Goal: Information Seeking & Learning: Learn about a topic

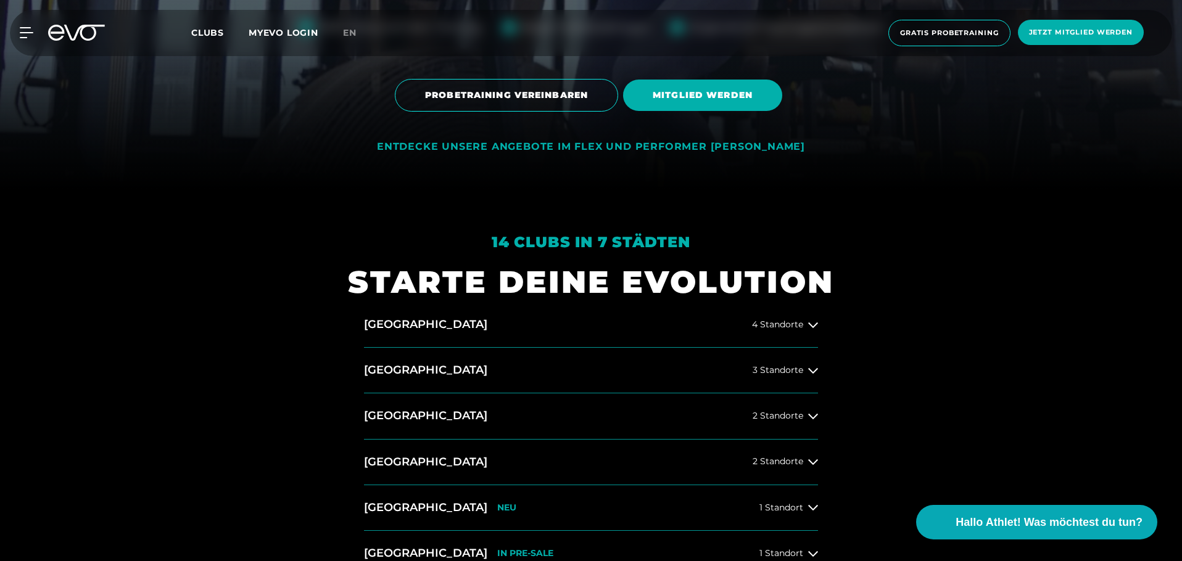
scroll to position [493, 0]
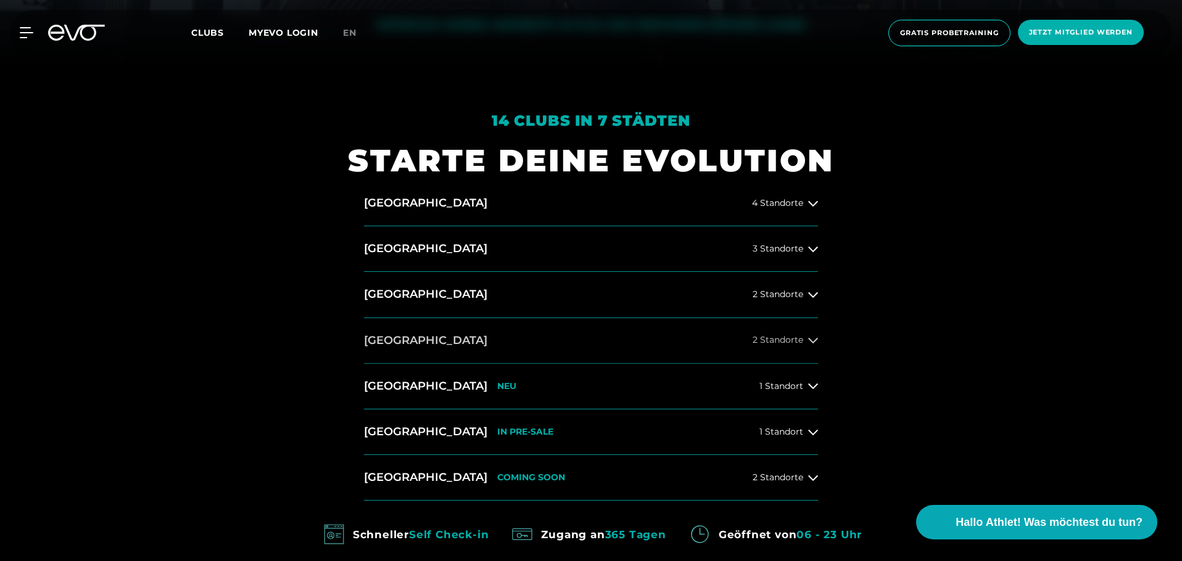
click at [779, 344] on span "2 Standorte" at bounding box center [777, 340] width 51 height 9
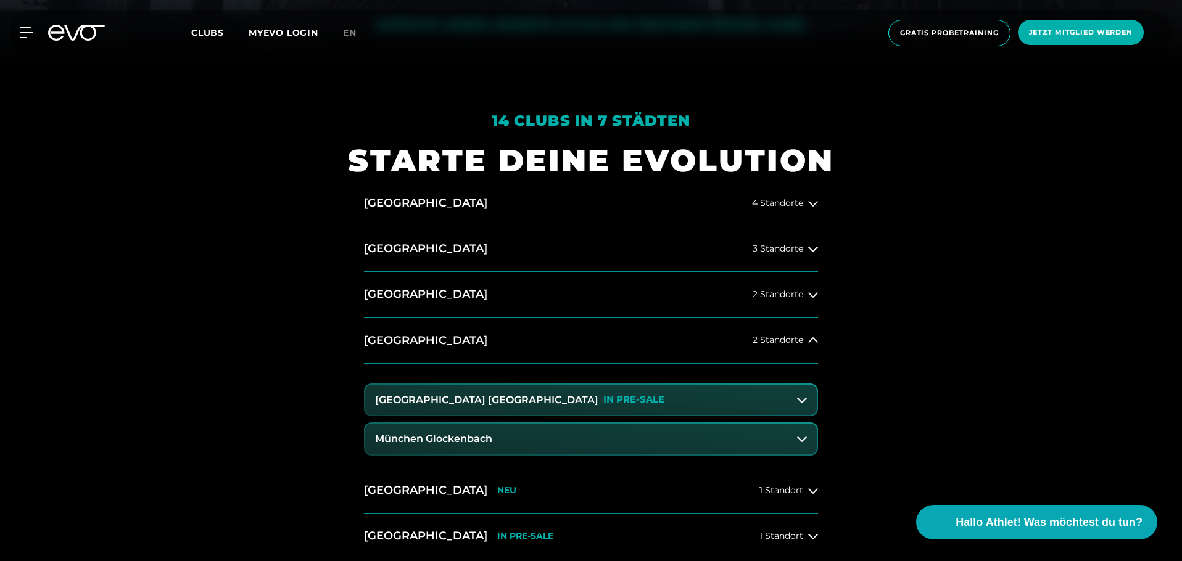
click at [751, 389] on button "[GEOGRAPHIC_DATA] Maxvorstadt IN PRE-SALE" at bounding box center [590, 400] width 451 height 31
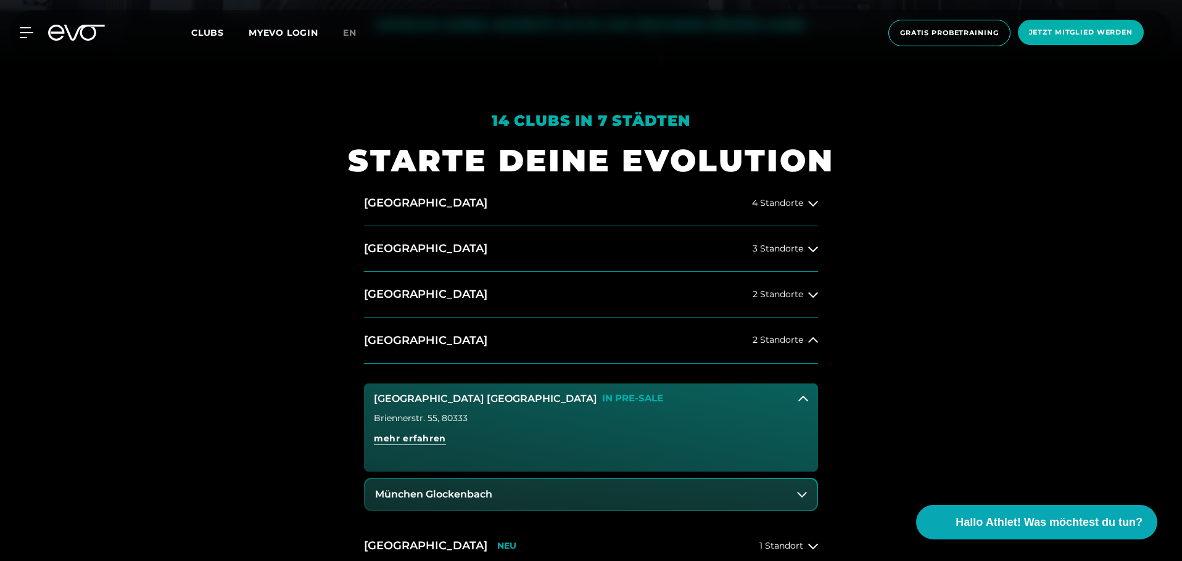
click at [757, 389] on button "[GEOGRAPHIC_DATA] Maxvorstadt IN PRE-SALE" at bounding box center [591, 399] width 454 height 31
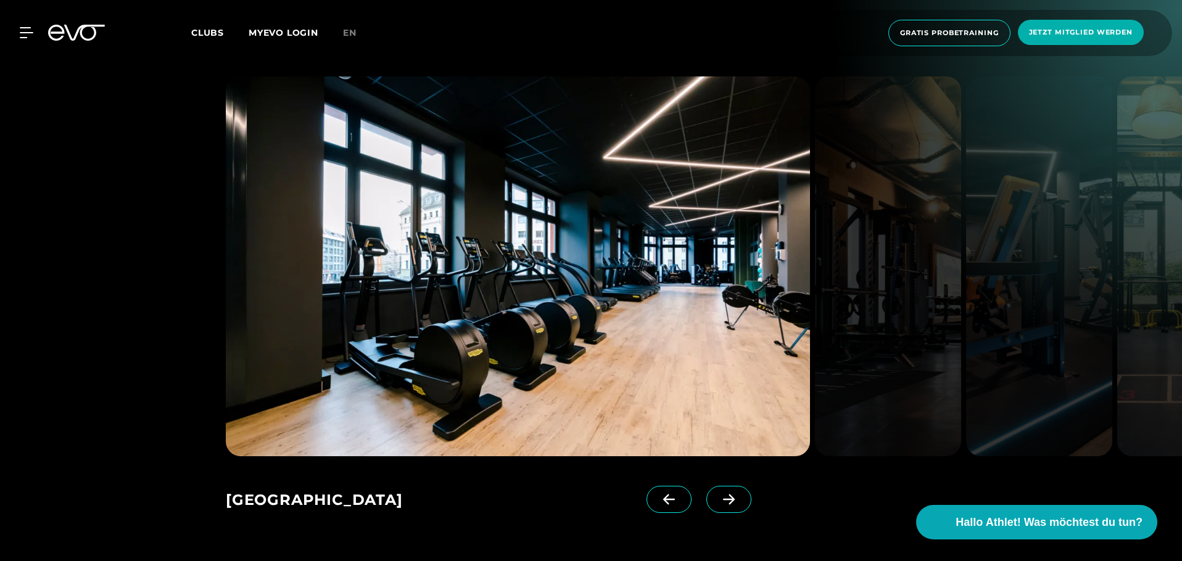
scroll to position [1850, 0]
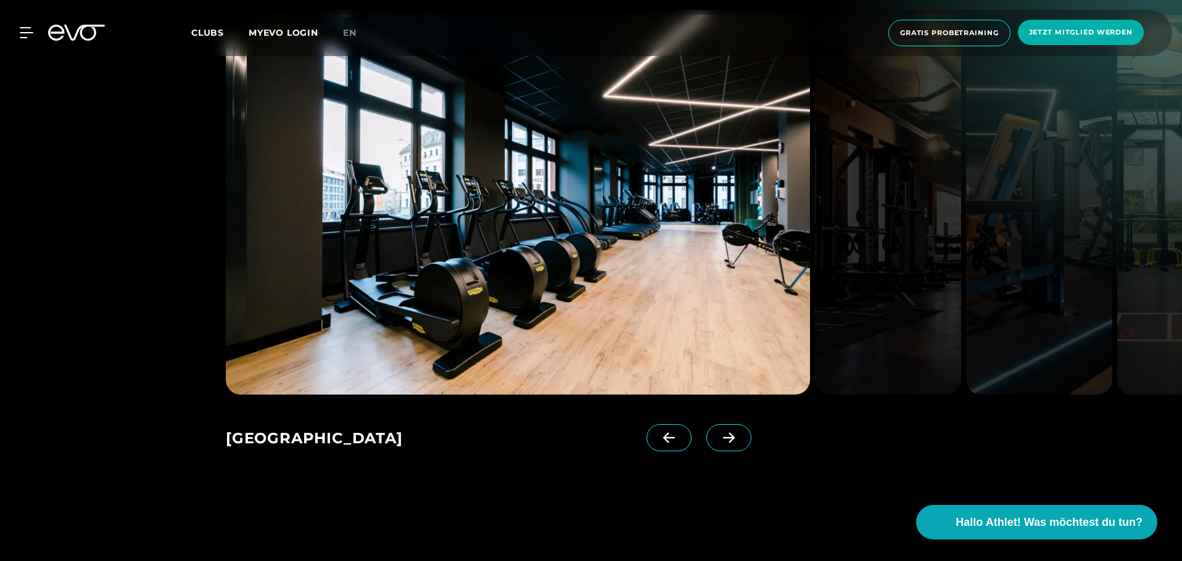
click at [719, 424] on span at bounding box center [728, 437] width 45 height 27
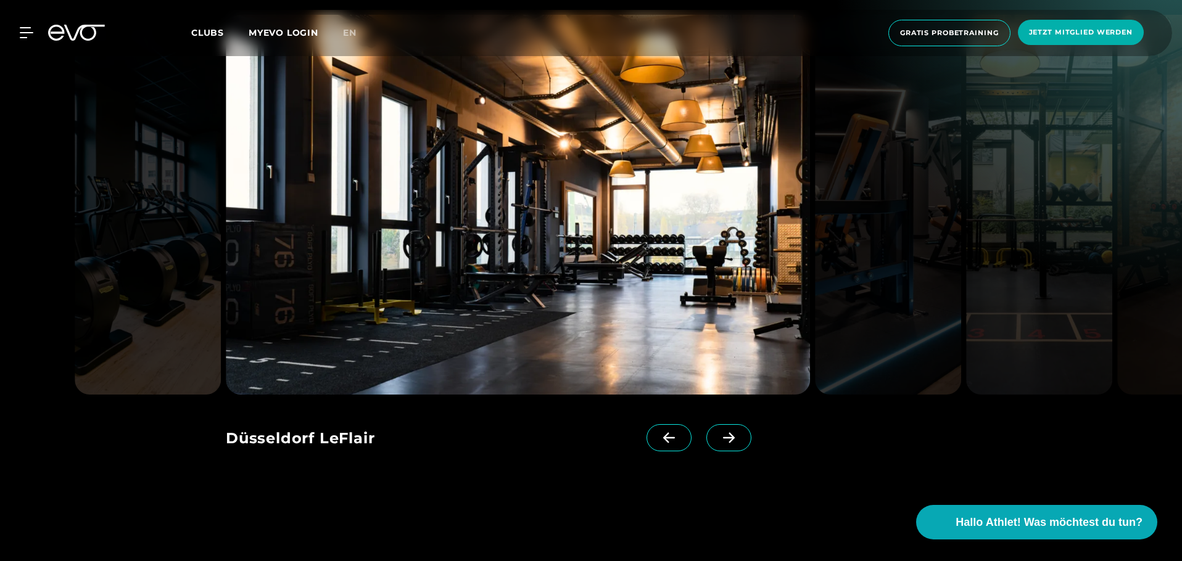
click at [719, 424] on span at bounding box center [728, 437] width 45 height 27
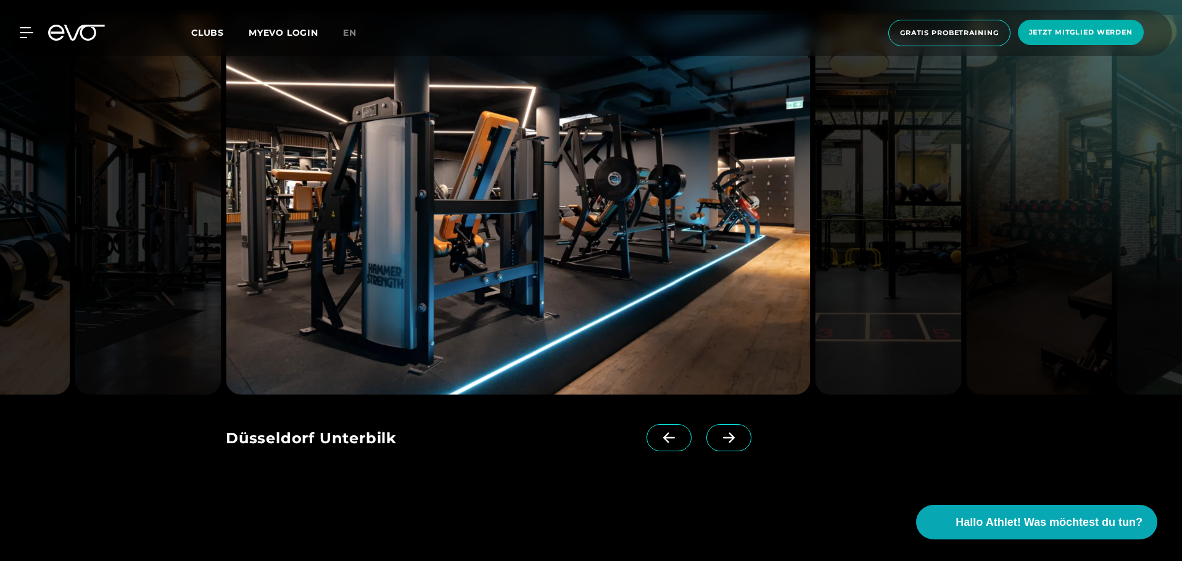
click at [719, 424] on span at bounding box center [728, 437] width 45 height 27
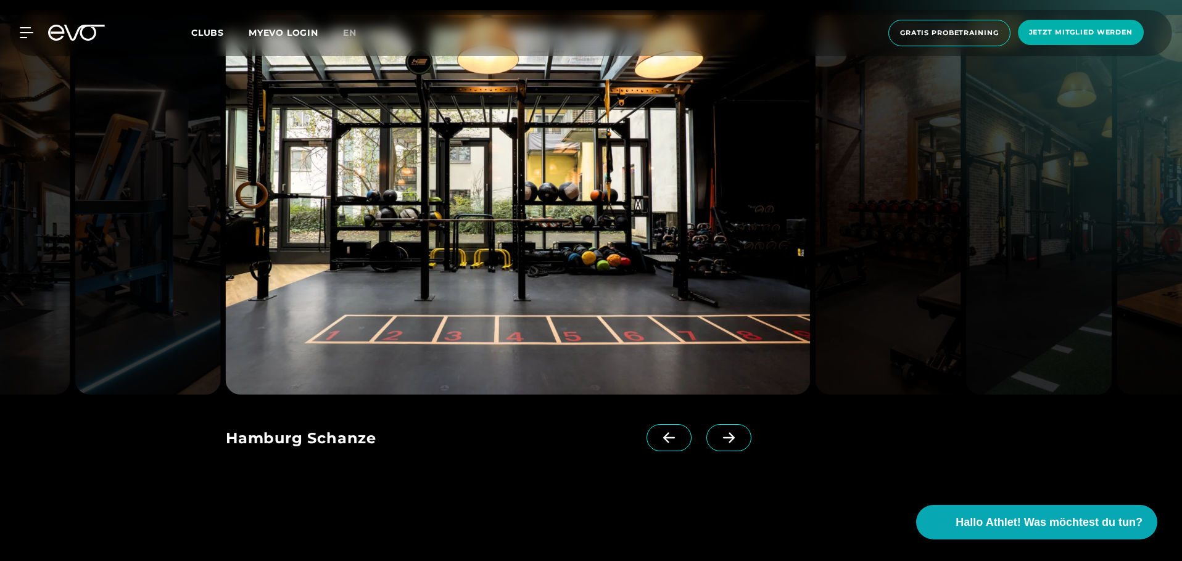
click at [719, 424] on span at bounding box center [728, 437] width 45 height 27
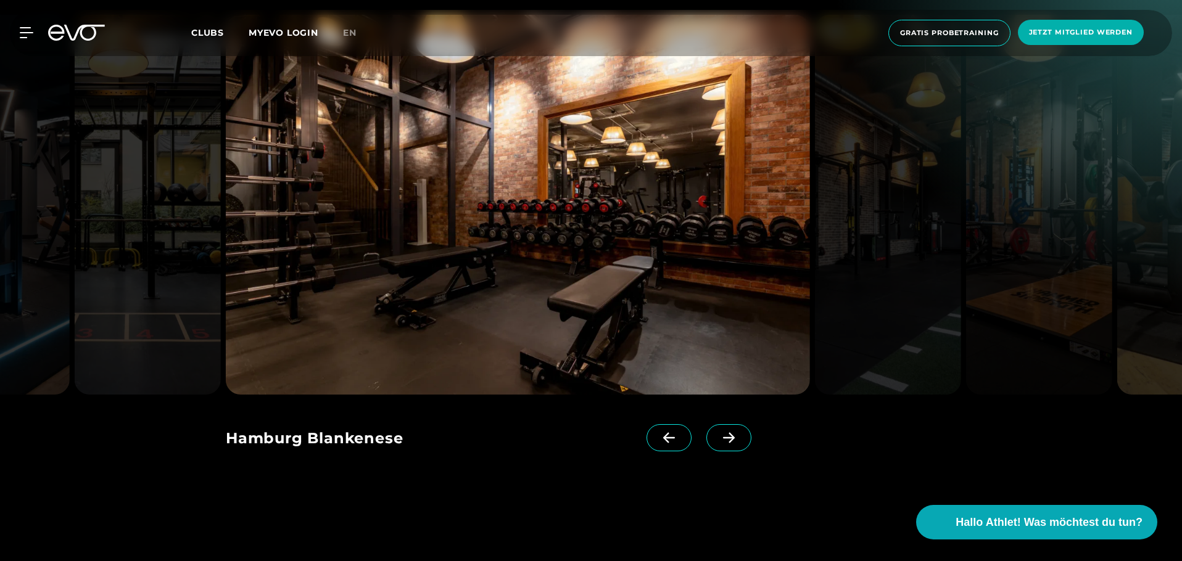
click at [719, 424] on span at bounding box center [728, 437] width 45 height 27
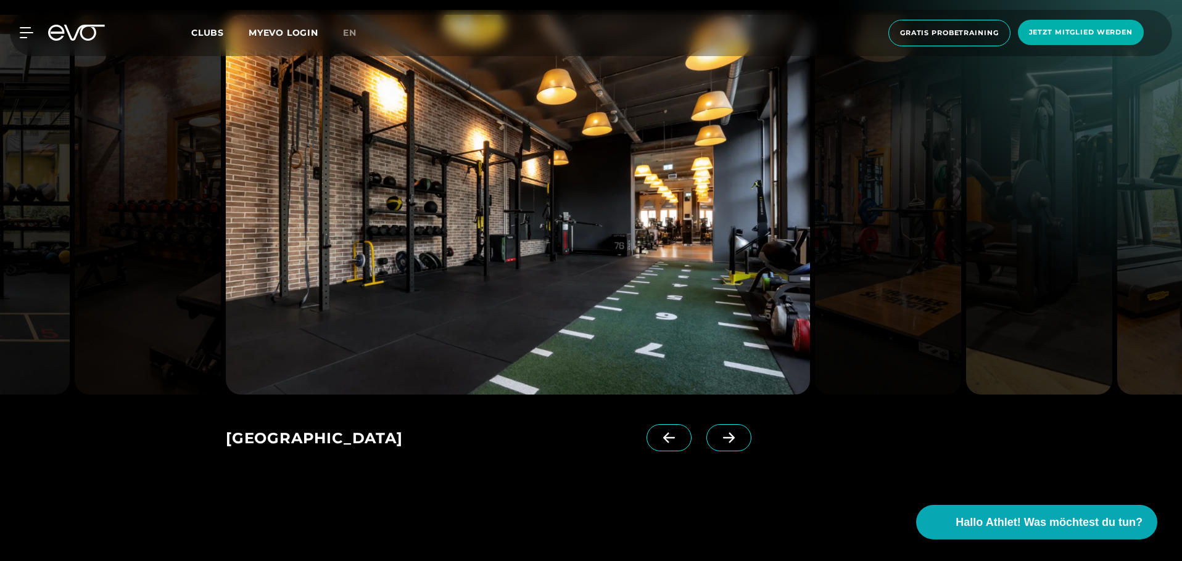
click at [719, 424] on span at bounding box center [728, 437] width 45 height 27
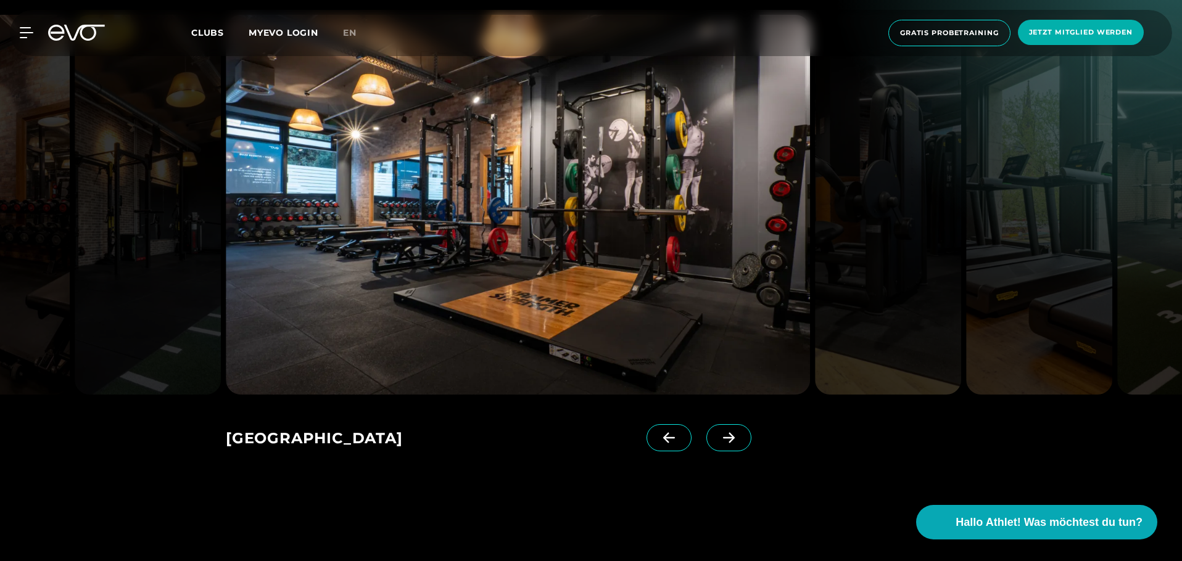
click at [719, 424] on span at bounding box center [728, 437] width 45 height 27
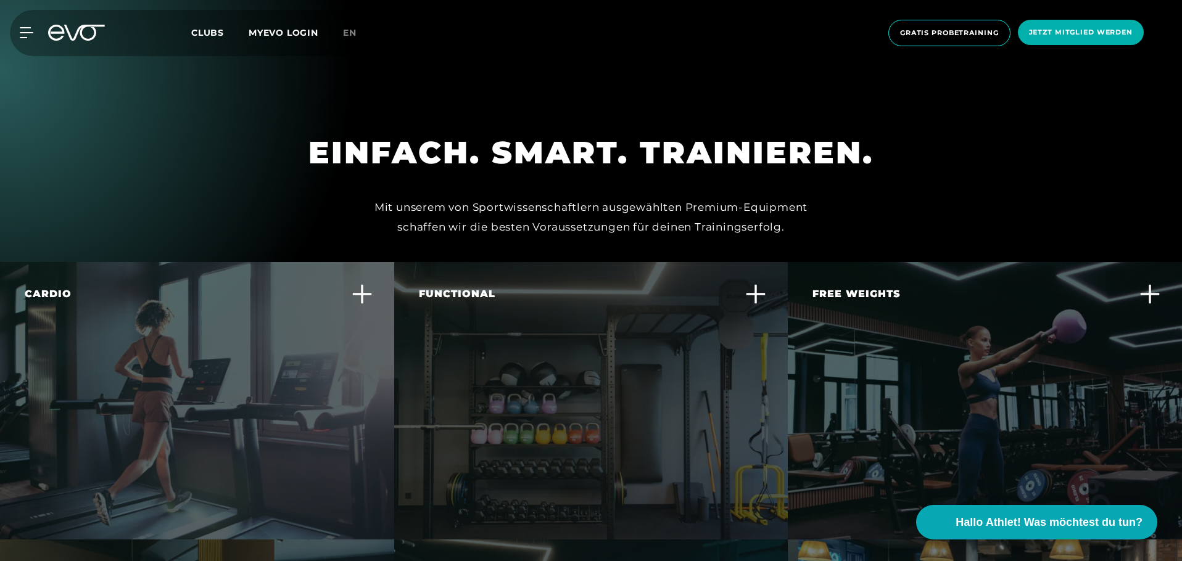
scroll to position [3516, 0]
click at [362, 283] on icon at bounding box center [362, 293] width 21 height 21
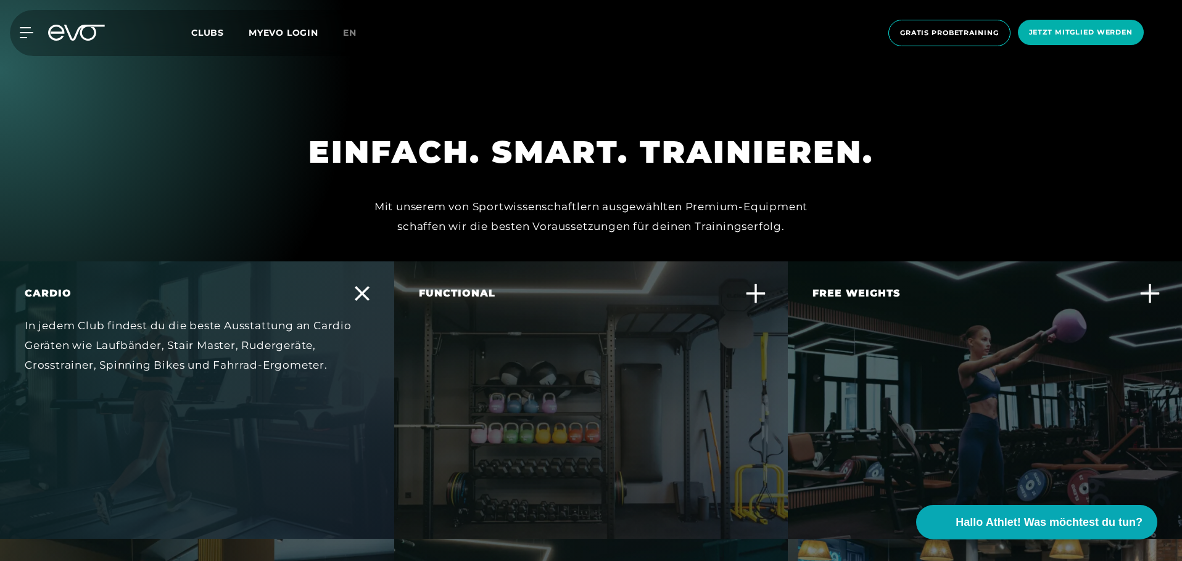
click at [361, 286] on icon at bounding box center [362, 293] width 15 height 15
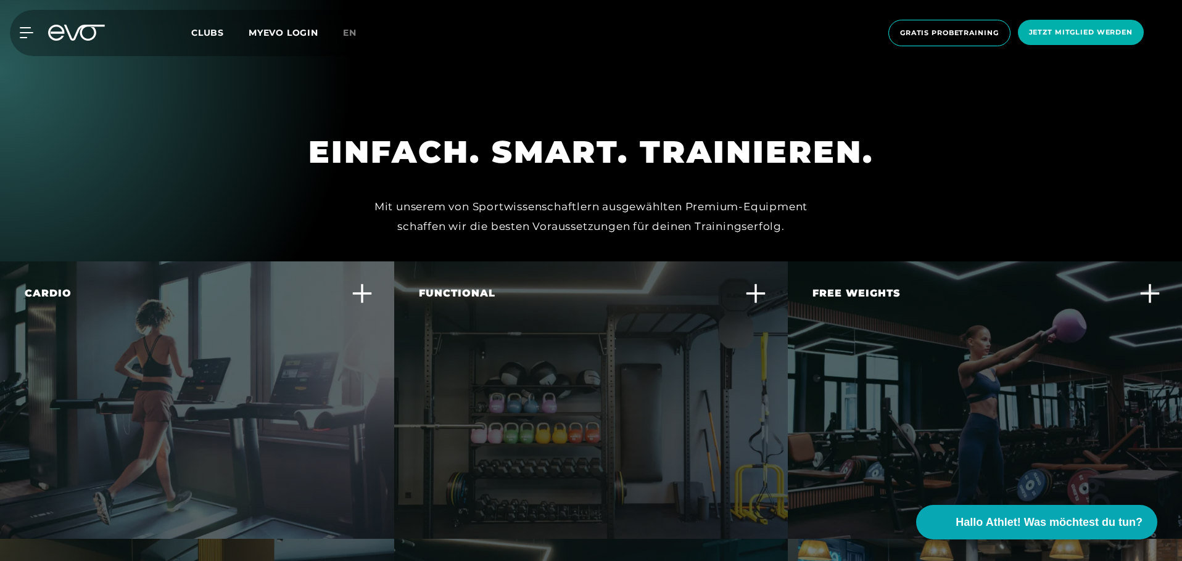
click at [1160, 262] on div "Free Weights Baue gezielt Muskelmasse auf und verbessere deine Kraft und Stabil…" at bounding box center [985, 401] width 394 height 278
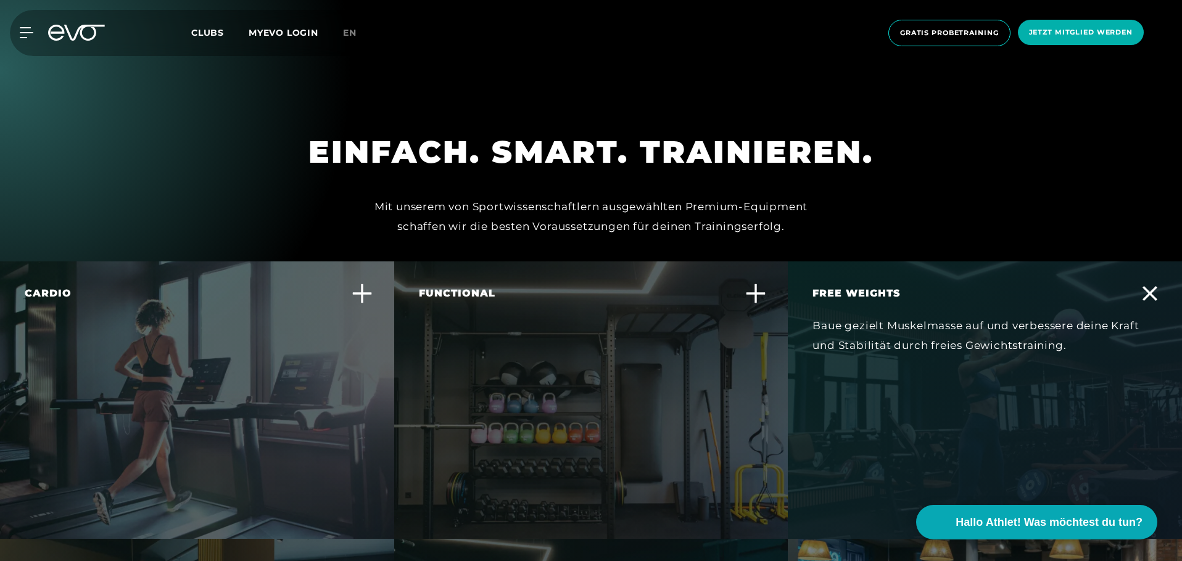
click at [1158, 262] on div "Free Weights Baue gezielt Muskelmasse auf und verbessere deine Kraft und Stabil…" at bounding box center [985, 401] width 394 height 278
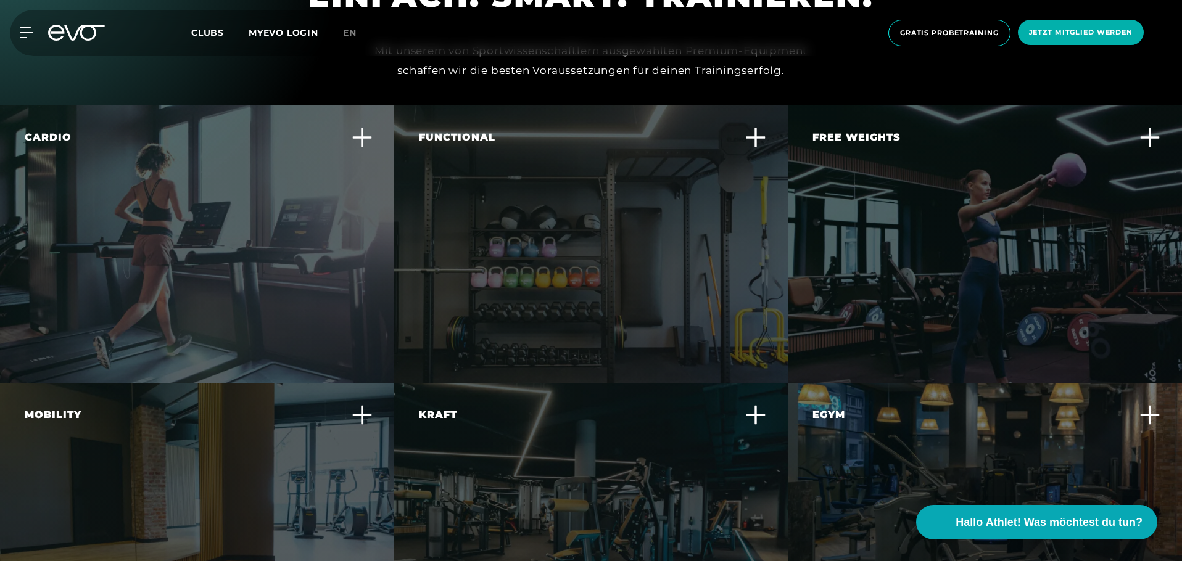
scroll to position [3701, 0]
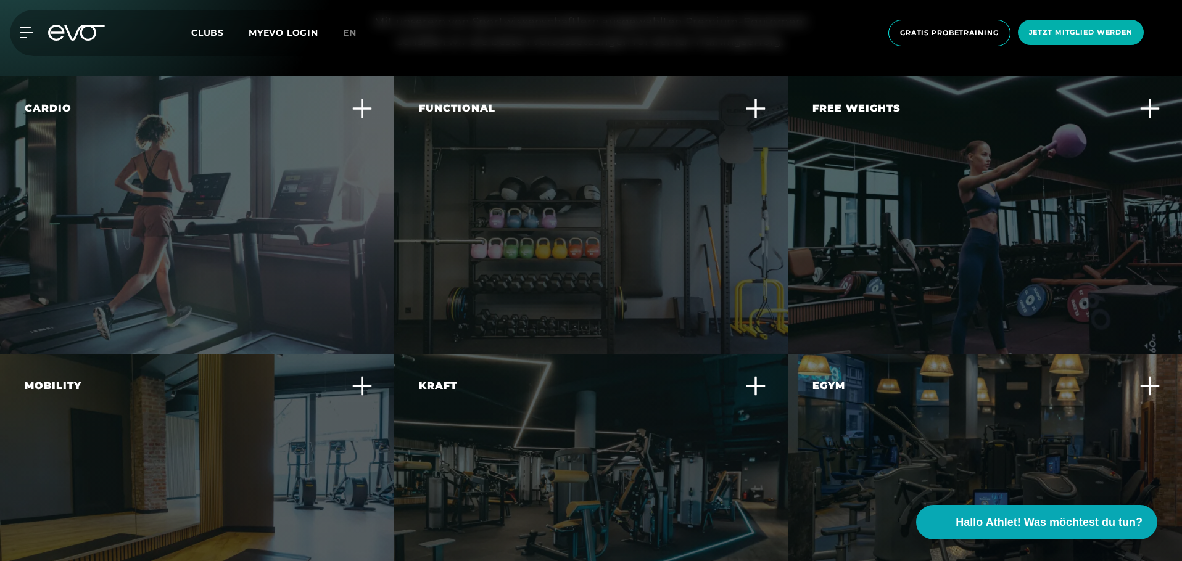
click at [757, 376] on icon at bounding box center [755, 386] width 21 height 21
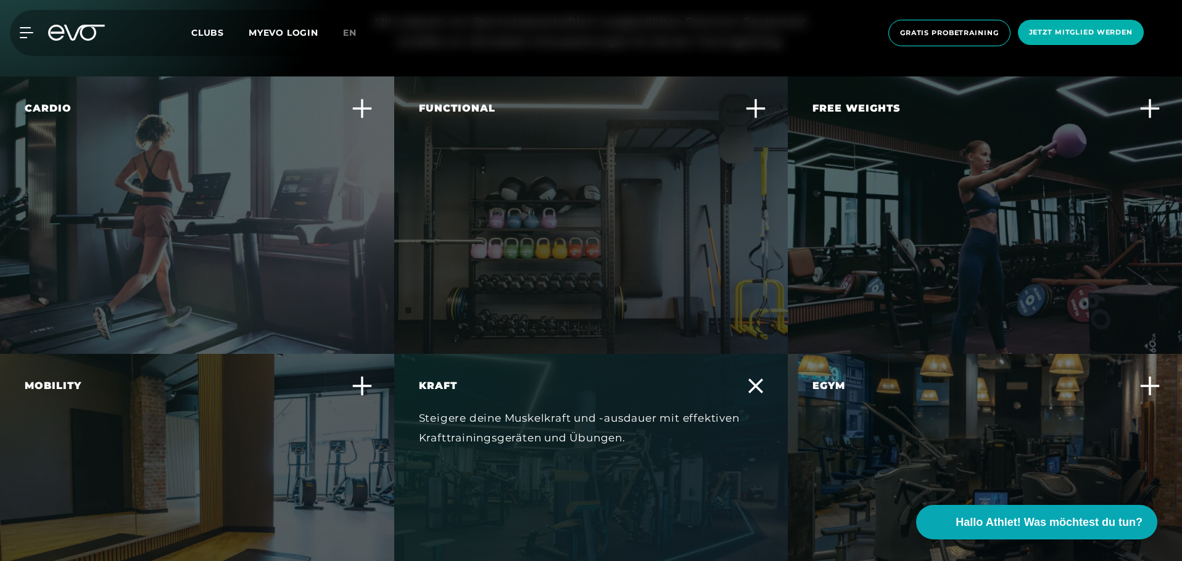
click at [757, 379] on icon at bounding box center [755, 386] width 15 height 15
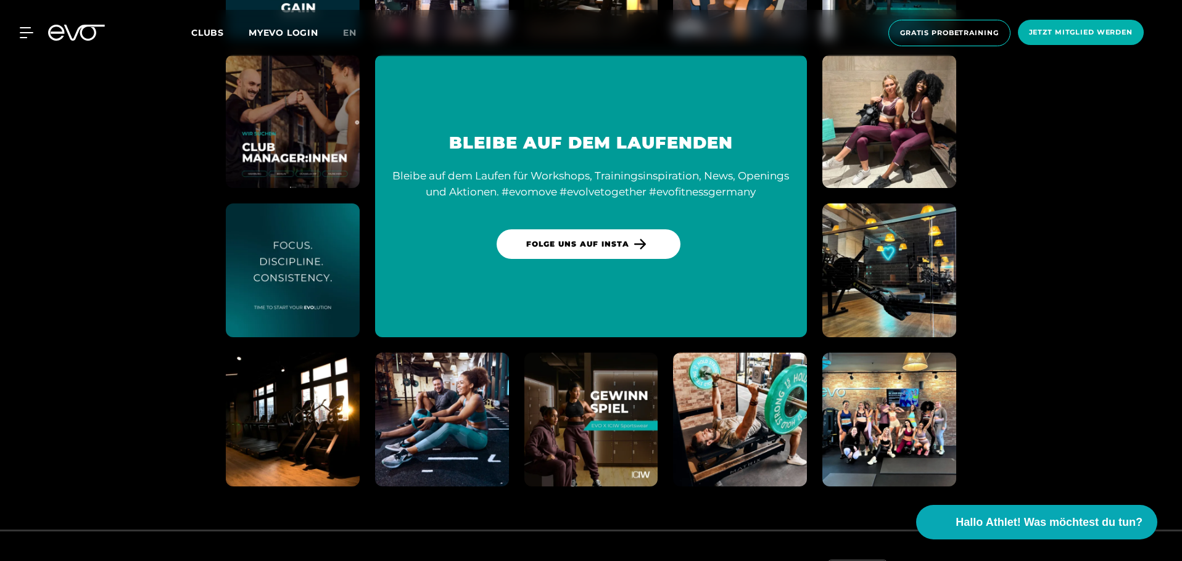
scroll to position [7127, 0]
